Goal: Obtain resource: Obtain resource

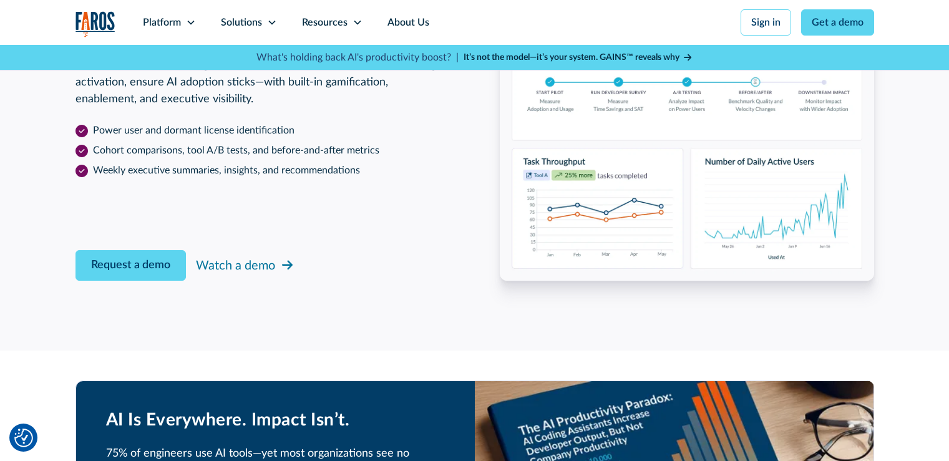
scroll to position [2059, 0]
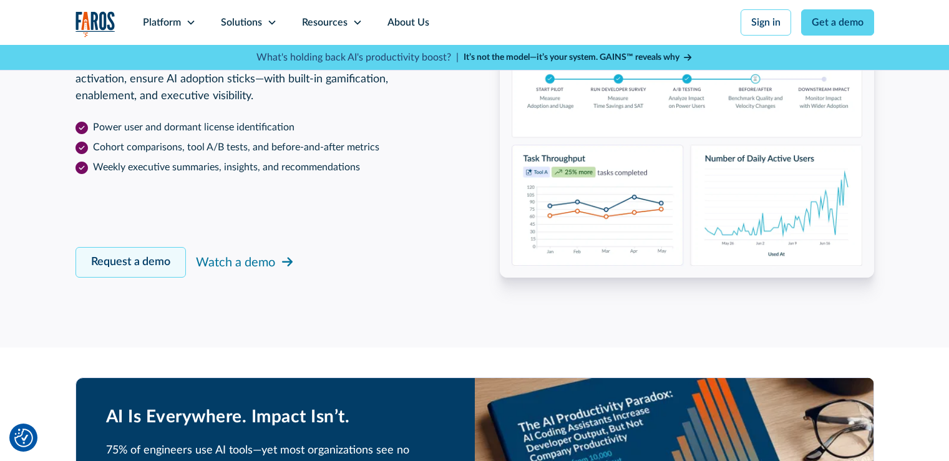
click at [145, 260] on link "Request a demo" at bounding box center [131, 262] width 110 height 31
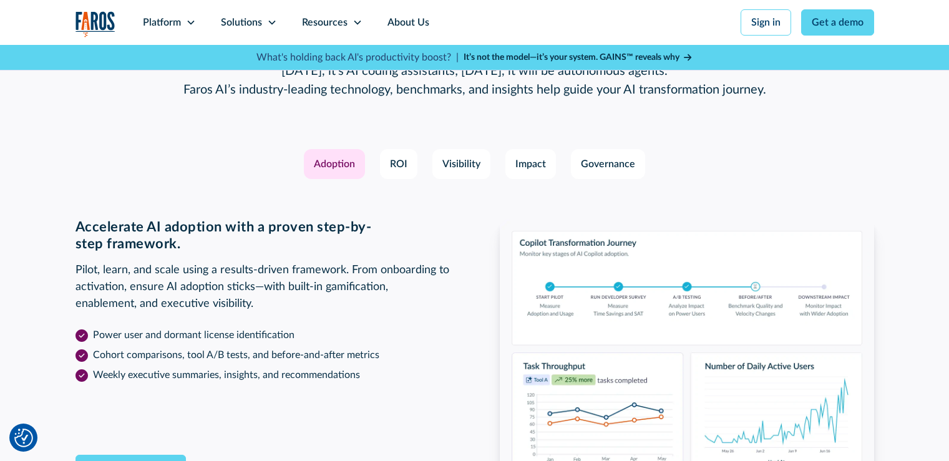
scroll to position [1717, 0]
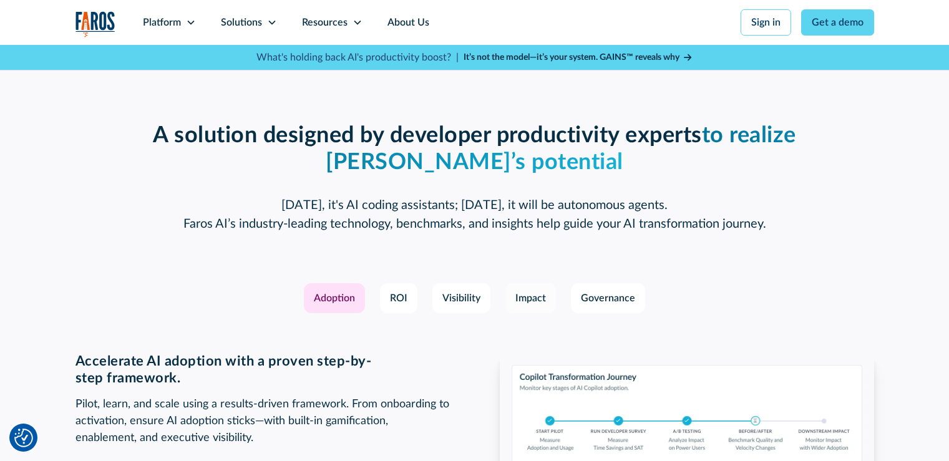
click at [522, 302] on div "Impact" at bounding box center [530, 298] width 31 height 15
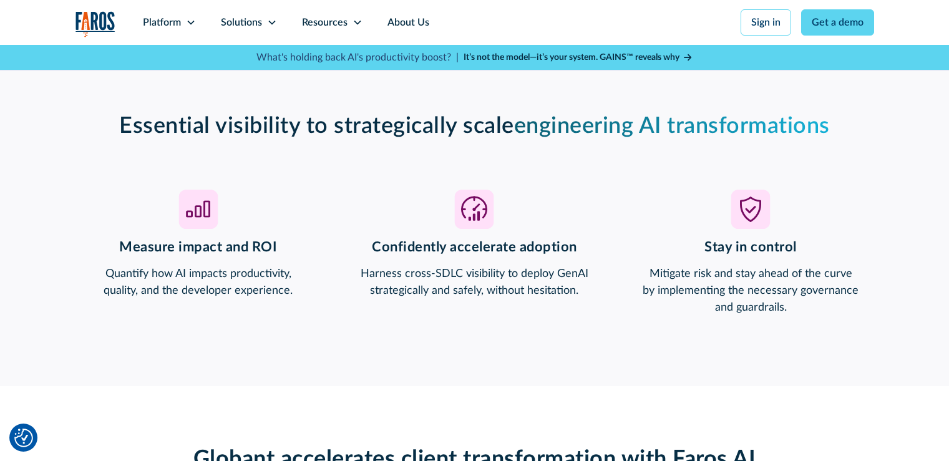
scroll to position [968, 0]
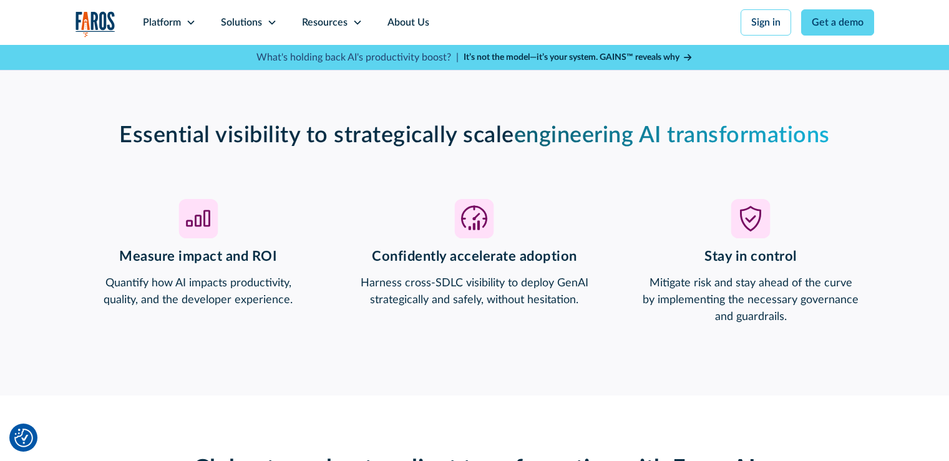
click at [600, 57] on strong "It’s not the model—it’s your system. GAINS™ reveals why" at bounding box center [572, 57] width 216 height 9
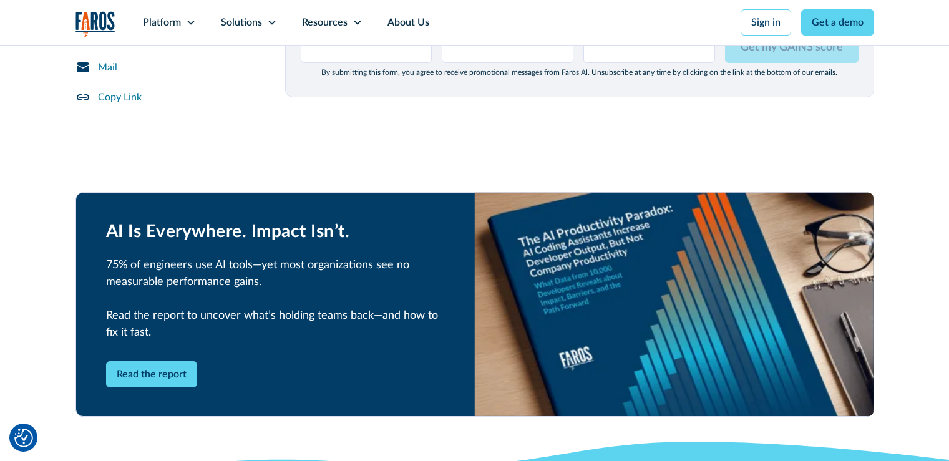
scroll to position [1810, 0]
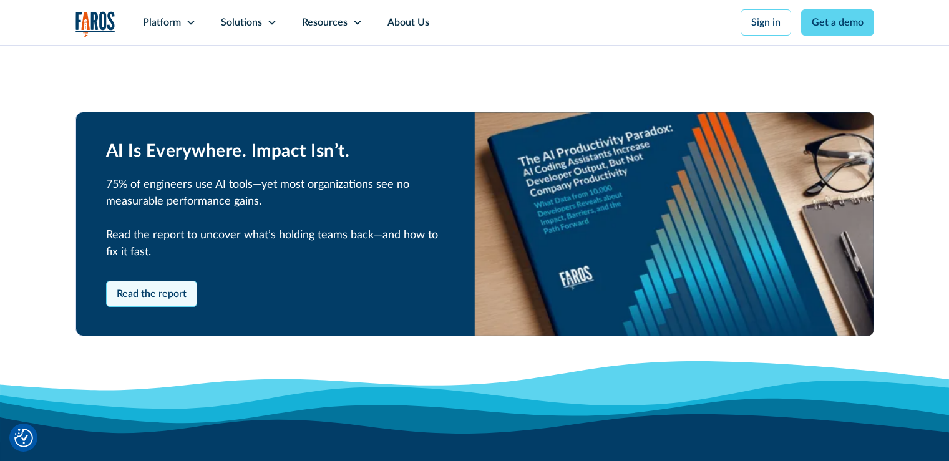
click at [146, 281] on link "Read the report" at bounding box center [151, 294] width 91 height 26
